Goal: Navigation & Orientation: Find specific page/section

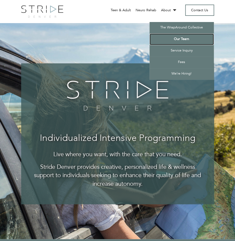
click at [180, 41] on link "Our Team" at bounding box center [182, 39] width 64 height 12
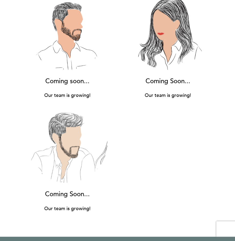
scroll to position [5471, 0]
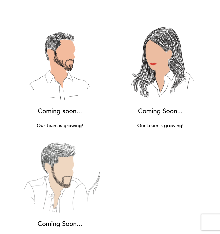
scroll to position [5745, 0]
